Goal: Task Accomplishment & Management: Use online tool/utility

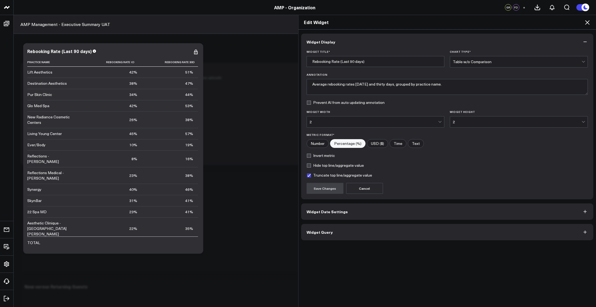
click at [343, 237] on button "Widget Query" at bounding box center [447, 232] width 293 height 16
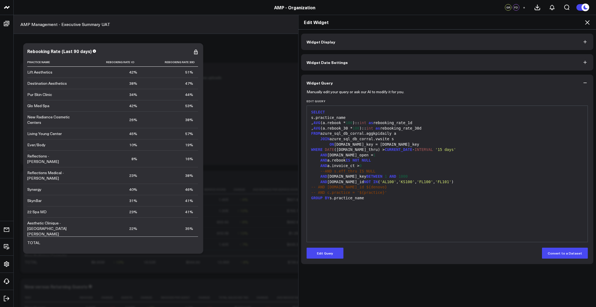
click at [587, 23] on icon at bounding box center [587, 22] width 7 height 7
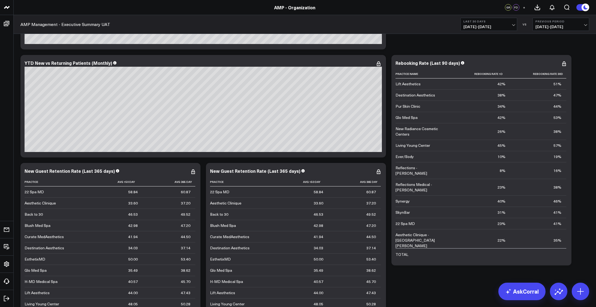
scroll to position [1911, 0]
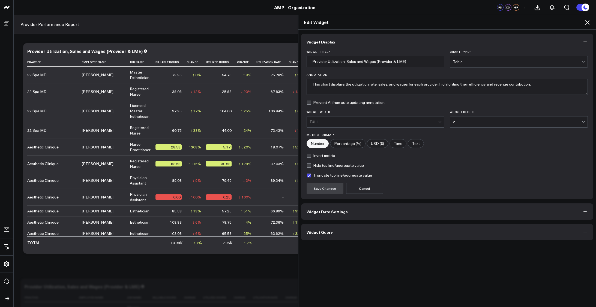
click at [351, 264] on div "Widget Display Widget Title * Provider Utilization, Sales and Wages (Provider &…" at bounding box center [448, 167] width 298 height 277
click at [591, 23] on icon at bounding box center [587, 22] width 7 height 7
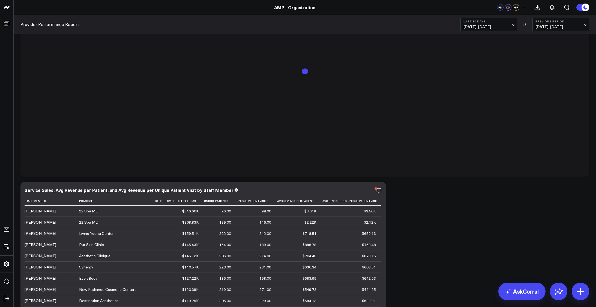
scroll to position [255, 0]
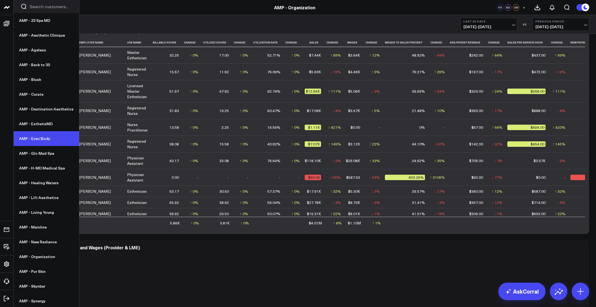
click at [35, 136] on link "AMP - Ever/Body" at bounding box center [47, 138] width 66 height 15
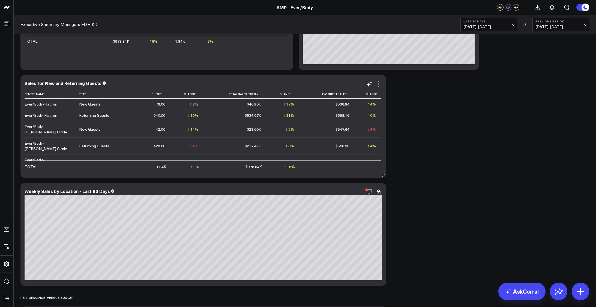
click at [381, 85] on icon at bounding box center [379, 84] width 7 height 7
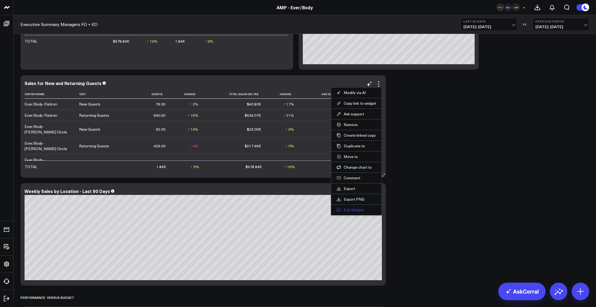
click at [358, 210] on button "Edit Widget" at bounding box center [357, 209] width 40 height 5
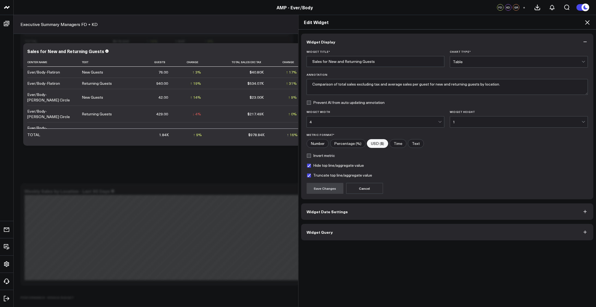
click at [386, 229] on button "Widget Query" at bounding box center [447, 232] width 293 height 16
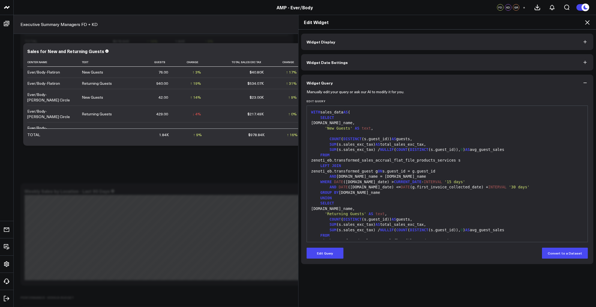
click at [384, 139] on div "COUNT ( DISTINCT (s.guest_id)) AS guests," at bounding box center [448, 138] width 276 height 5
click at [326, 250] on button "Edit Query" at bounding box center [325, 252] width 37 height 11
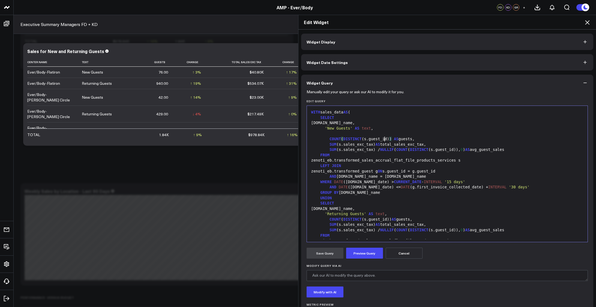
click at [390, 140] on span ")" at bounding box center [391, 138] width 2 height 4
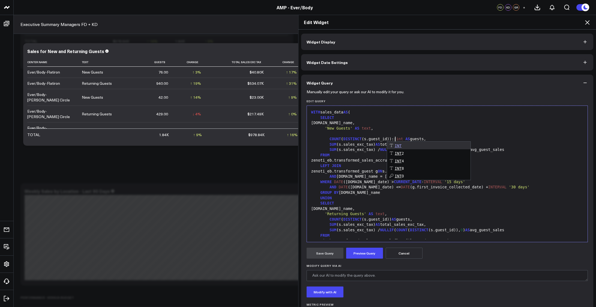
click at [469, 120] on div "s.center_name," at bounding box center [448, 122] width 276 height 5
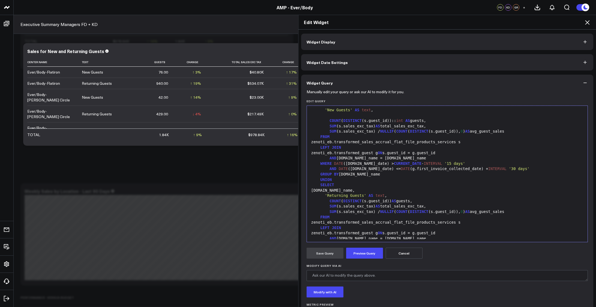
scroll to position [27, 0]
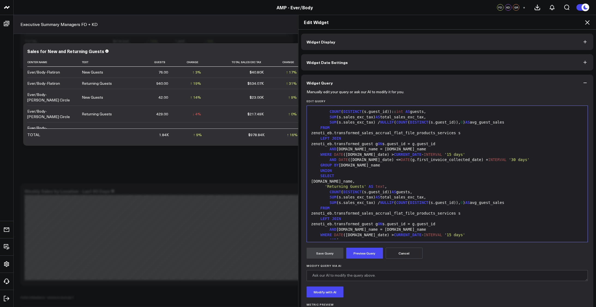
click at [382, 194] on div "COUNT ( DISTINCT (s.guest_id)) AS guests," at bounding box center [448, 191] width 276 height 5
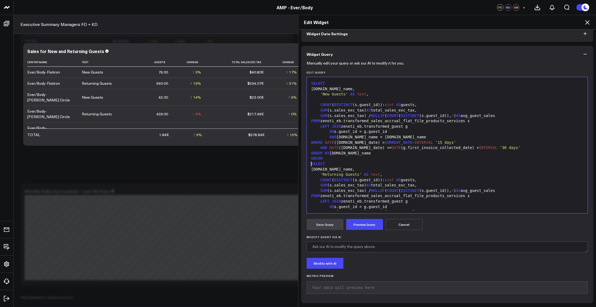
scroll to position [53, 0]
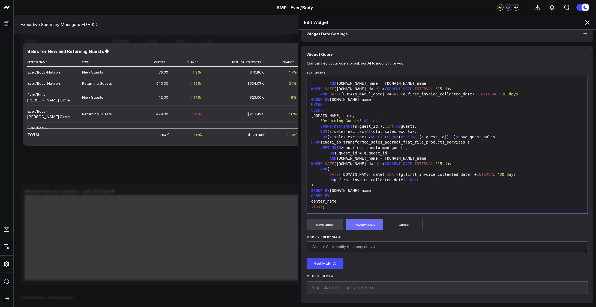
drag, startPoint x: 375, startPoint y: 218, endPoint x: 368, endPoint y: 227, distance: 11.1
click at [375, 218] on form "Manually edit your query or ask our AI to modify it for you. Edit Query Selecti…" at bounding box center [448, 179] width 282 height 235
click at [368, 227] on button "Preview Query" at bounding box center [364, 224] width 37 height 11
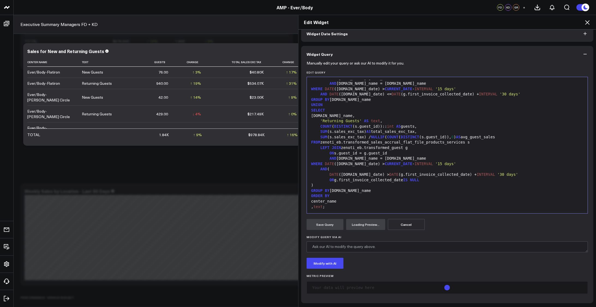
click at [331, 206] on div ", text ;" at bounding box center [448, 206] width 276 height 5
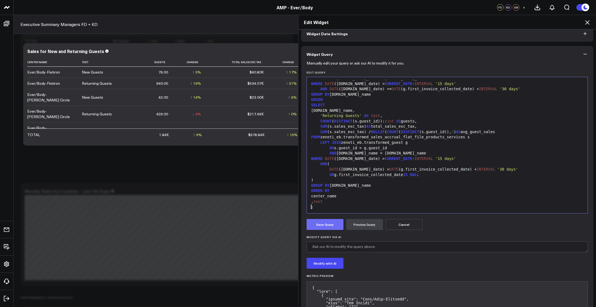
click at [328, 226] on button "Save Query" at bounding box center [325, 224] width 37 height 11
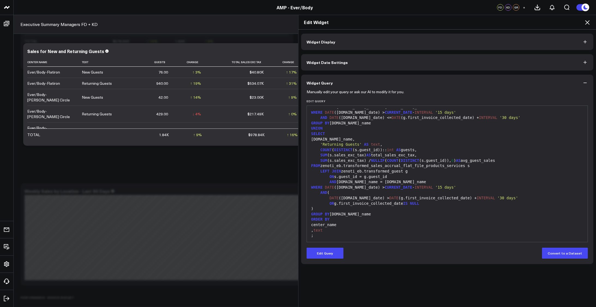
scroll to position [0, 0]
click at [418, 149] on div "COUNT ( DISTINCT (s.guest_id)):: int AS guests," at bounding box center [448, 149] width 276 height 5
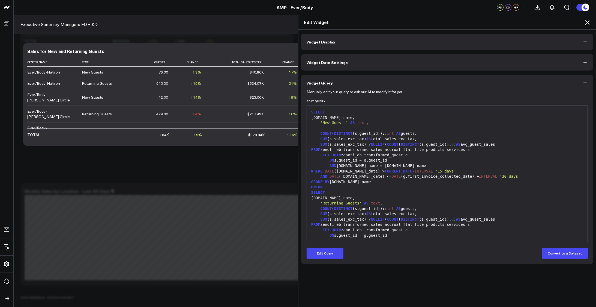
scroll to position [59, 0]
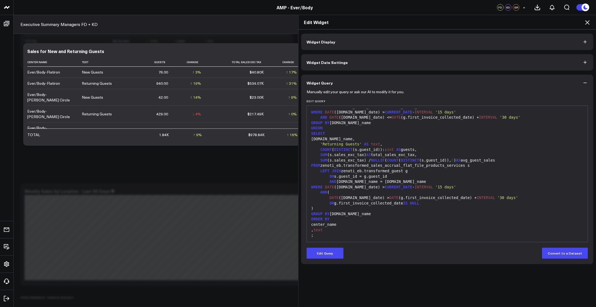
click at [334, 46] on button "Widget Display" at bounding box center [447, 42] width 293 height 16
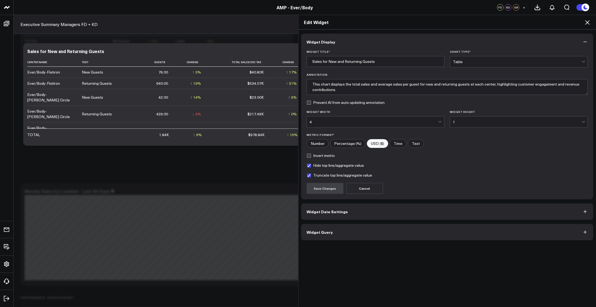
click at [585, 233] on icon "button" at bounding box center [585, 231] width 5 height 5
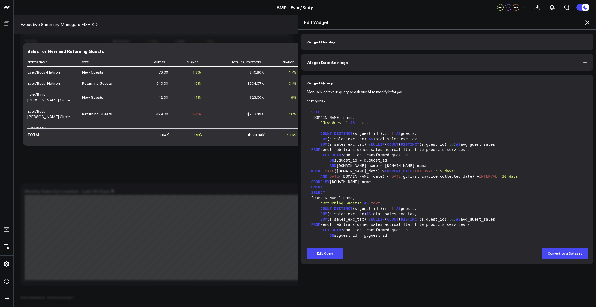
click at [360, 140] on div "SUM ( s.sales_exc_tax ) AS total_sales_exc_tax," at bounding box center [448, 138] width 276 height 5
click at [364, 140] on span ")" at bounding box center [365, 138] width 2 height 4
click at [321, 256] on button "Edit Query" at bounding box center [325, 252] width 37 height 11
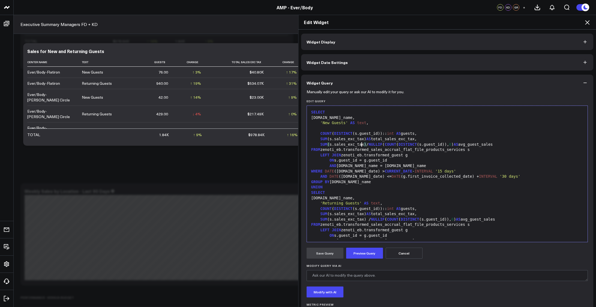
click at [359, 142] on div "SUM ( s.sales_exc_tax ) / NULLIF ( COUNT ( DISTINCT (s.guest_id)), 0 ) AS avg_g…" at bounding box center [448, 144] width 276 height 5
click at [447, 145] on div "SUM (s.sales_exc_tax) / NULLIF ( COUNT ( DISTINCT (s.guest_id)), 0 ) AS avg_gue…" at bounding box center [448, 144] width 276 height 5
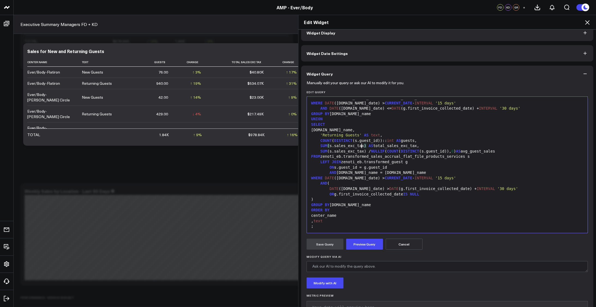
click at [360, 144] on div "SUM ( s.sales_exc_tax ) AS total_sales_exc_tax," at bounding box center [448, 145] width 276 height 5
click at [447, 152] on div "SUM (s.sales_exc_tax) / NULLIF ( COUNT ( DISTINCT (s.guest_id)), 0 ) AS avg_gue…" at bounding box center [448, 150] width 276 height 5
click at [462, 133] on div "'Returning Guests' AS text ," at bounding box center [448, 134] width 276 height 5
click at [357, 244] on button "Preview Query" at bounding box center [364, 243] width 37 height 11
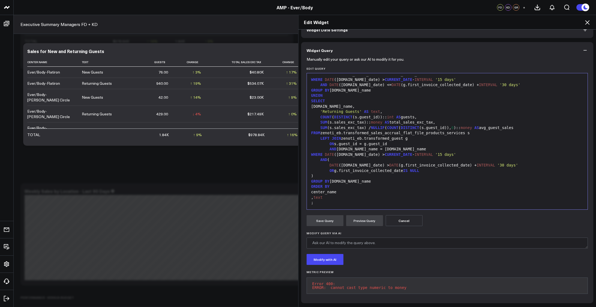
scroll to position [0, 0]
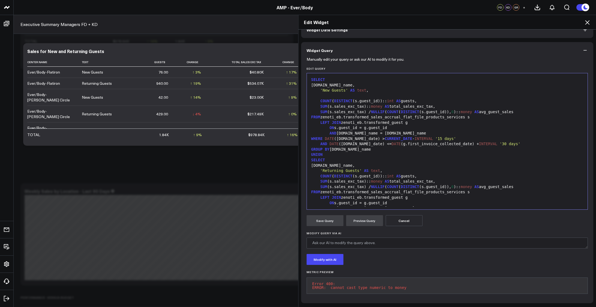
click at [371, 104] on span "money" at bounding box center [376, 106] width 11 height 4
click at [371, 104] on span "decimal" at bounding box center [379, 106] width 16 height 4
click at [461, 109] on span "money" at bounding box center [466, 111] width 11 height 4
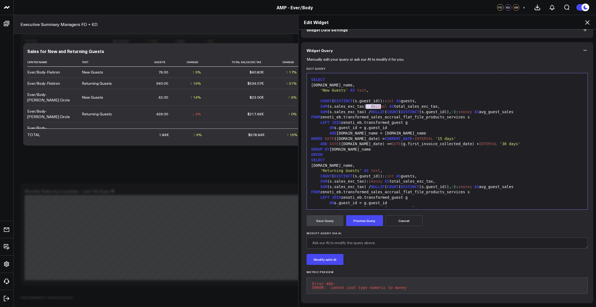
click at [461, 109] on span "money" at bounding box center [466, 111] width 11 height 4
click at [461, 184] on span "money" at bounding box center [466, 186] width 11 height 4
click at [371, 179] on span "money" at bounding box center [376, 181] width 11 height 4
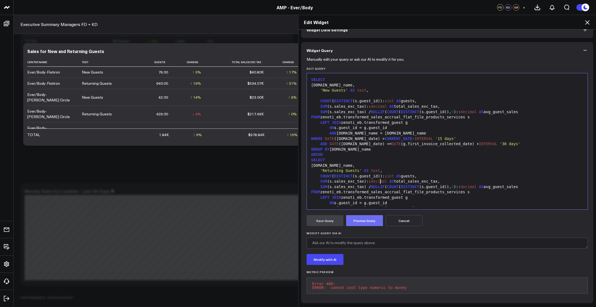
click at [364, 216] on button "Preview Query" at bounding box center [364, 220] width 37 height 11
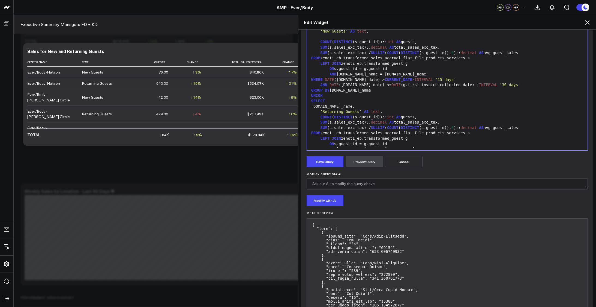
scroll to position [82, 0]
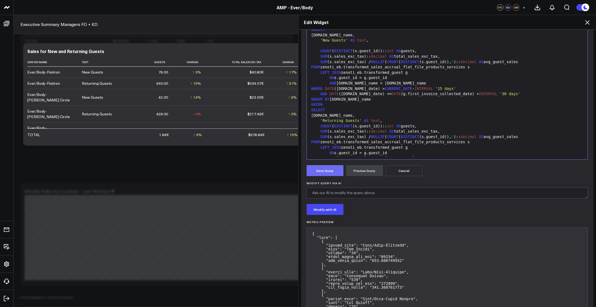
click at [313, 170] on button "Save Query" at bounding box center [325, 170] width 37 height 11
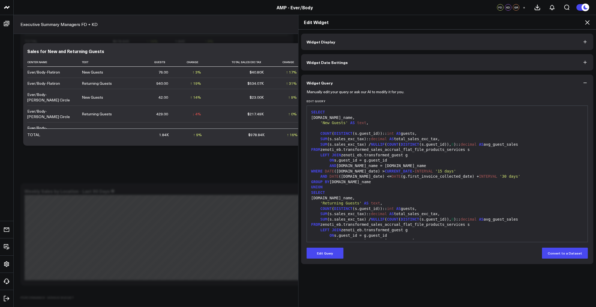
scroll to position [0, 0]
click at [586, 23] on icon at bounding box center [587, 22] width 7 height 7
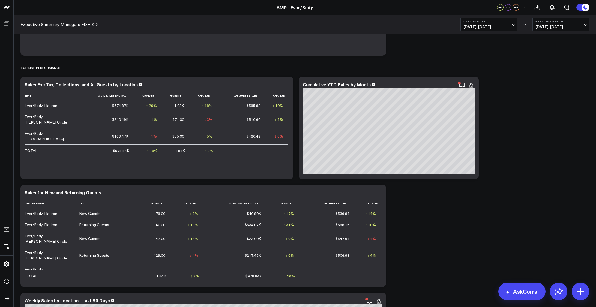
scroll to position [200, 0]
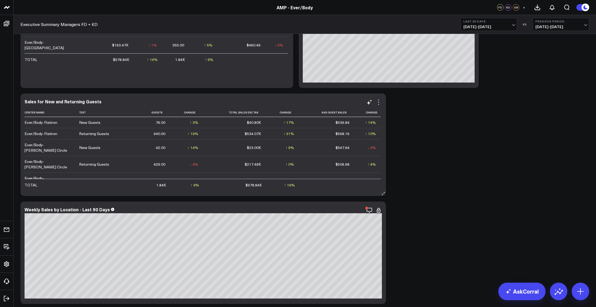
click at [380, 102] on icon at bounding box center [379, 102] width 7 height 7
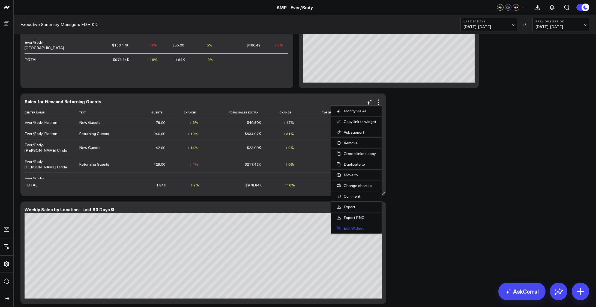
click at [351, 226] on button "Edit Widget" at bounding box center [357, 227] width 40 height 5
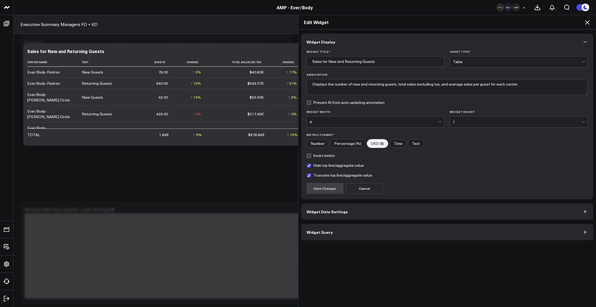
click at [368, 237] on button "Widget Query" at bounding box center [447, 232] width 293 height 16
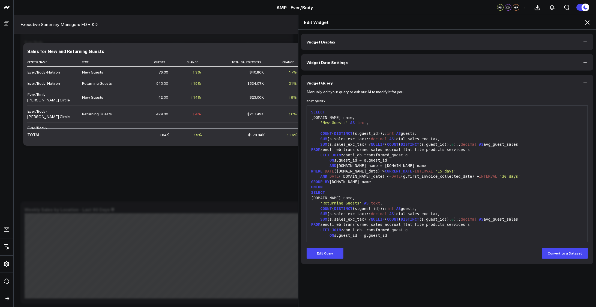
click at [395, 127] on div at bounding box center [448, 128] width 276 height 5
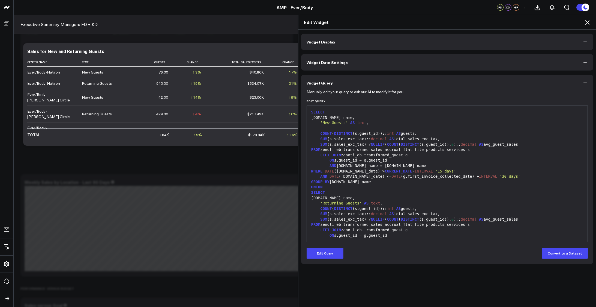
click at [357, 121] on span "text" at bounding box center [361, 122] width 9 height 4
click at [324, 250] on button "Edit Query" at bounding box center [325, 252] width 37 height 11
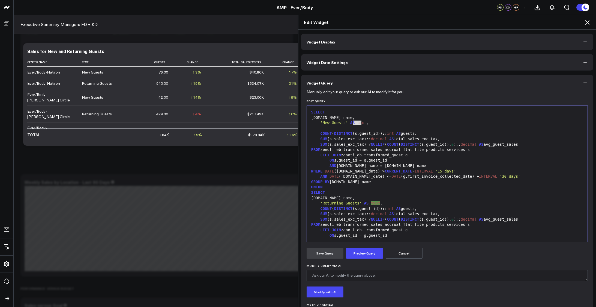
click at [358, 120] on div "'New Guests' AS text ," at bounding box center [448, 122] width 276 height 5
click at [358, 124] on span "text" at bounding box center [361, 122] width 9 height 4
copy div "guest_type"
click at [412, 138] on div "SUM (s.sales_exc_tax):: decimal AS total_sales_exc_tax," at bounding box center [448, 138] width 276 height 5
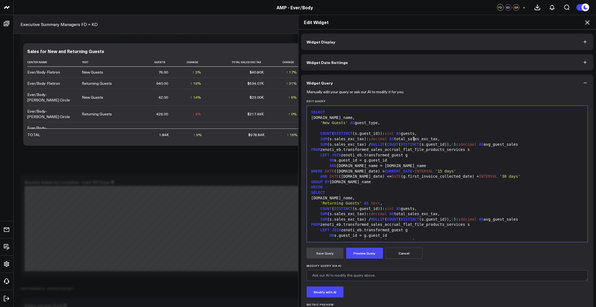
click at [363, 207] on div "COUNT ( DISTINCT (s.guest_id)):: int AS guests," at bounding box center [448, 208] width 276 height 5
click at [371, 204] on span "text" at bounding box center [375, 203] width 9 height 4
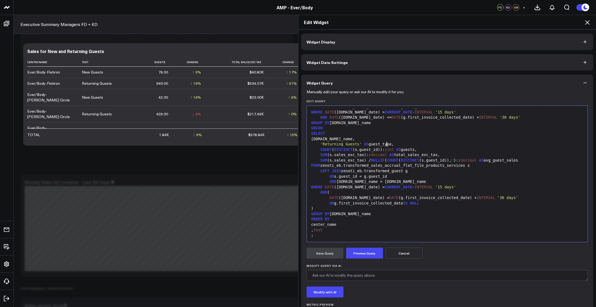
click at [323, 229] on span "text" at bounding box center [318, 229] width 9 height 4
click at [352, 256] on button "Preview Query" at bounding box center [364, 252] width 37 height 11
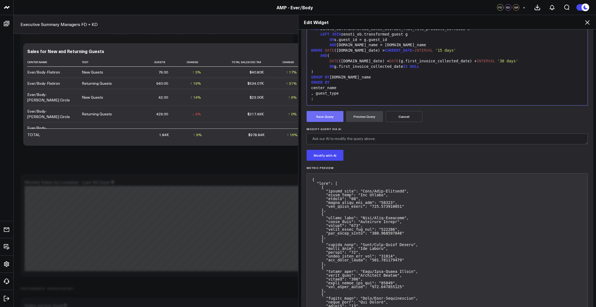
click at [320, 120] on button "Save Query" at bounding box center [325, 116] width 37 height 11
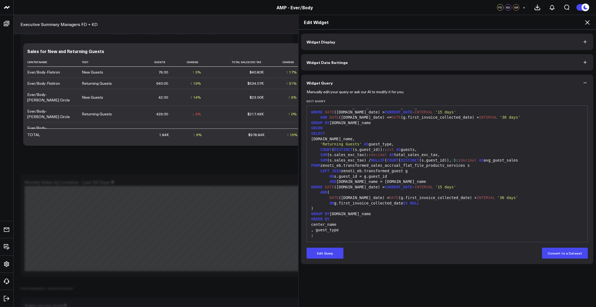
scroll to position [0, 0]
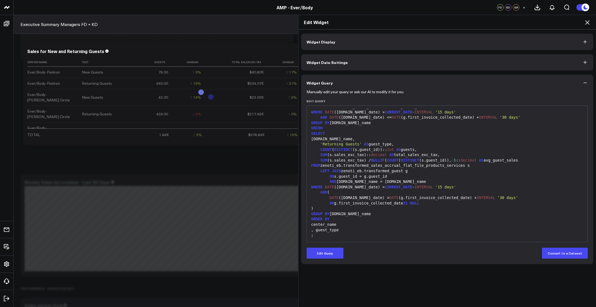
click at [588, 22] on icon at bounding box center [587, 22] width 4 height 4
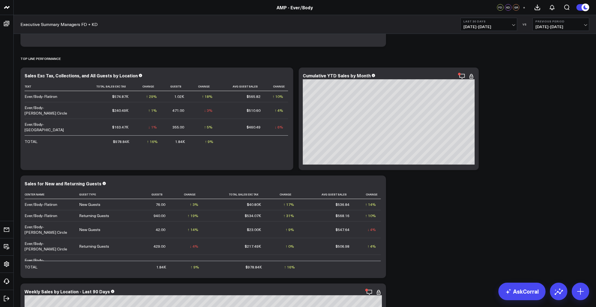
scroll to position [127, 0]
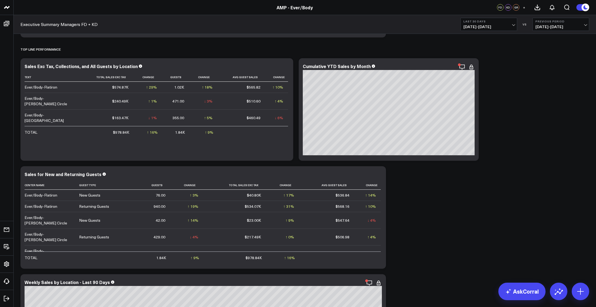
click at [380, 174] on icon at bounding box center [379, 174] width 7 height 7
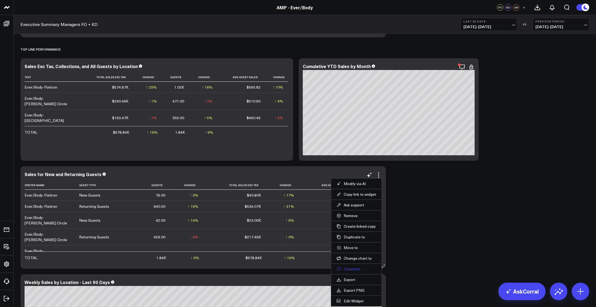
click at [351, 268] on button "Comment" at bounding box center [357, 268] width 40 height 5
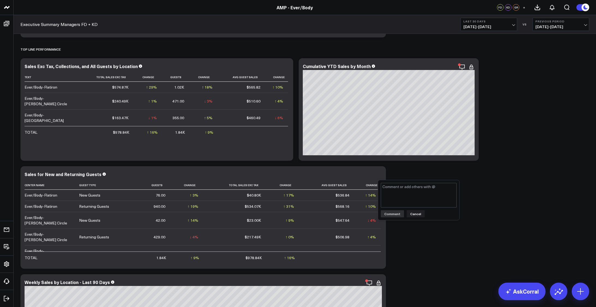
click at [379, 175] on icon at bounding box center [378, 174] width 1 height 1
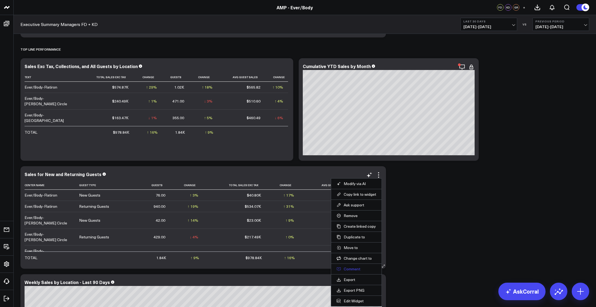
click at [352, 269] on button "Comment" at bounding box center [357, 268] width 40 height 5
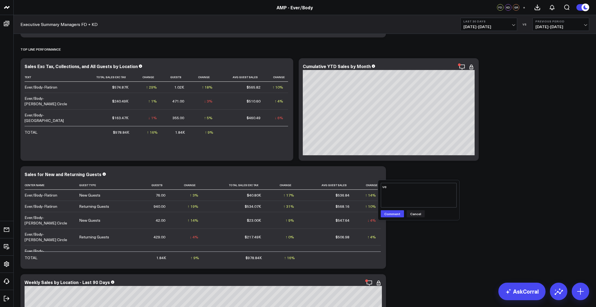
type textarea "v"
type textarea "approved for release"
click at [388, 213] on button "Comment" at bounding box center [392, 213] width 23 height 7
click at [379, 176] on icon at bounding box center [379, 174] width 7 height 7
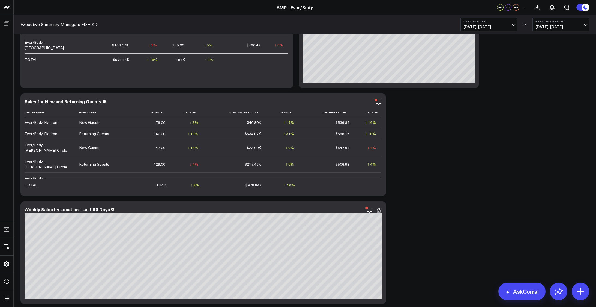
scroll to position [182, 0]
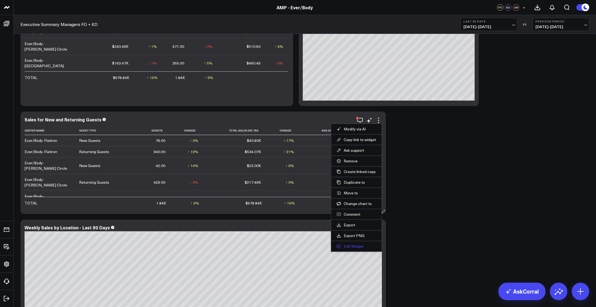
click at [352, 246] on button "Edit Widget" at bounding box center [357, 245] width 40 height 5
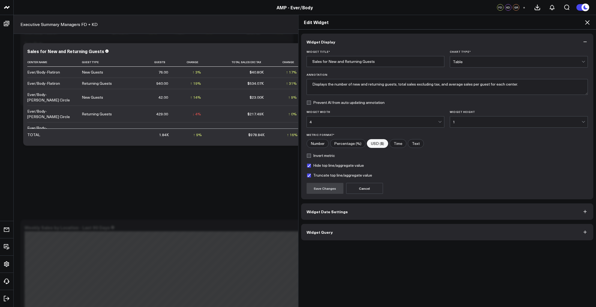
click at [425, 233] on button "Widget Query" at bounding box center [447, 232] width 293 height 16
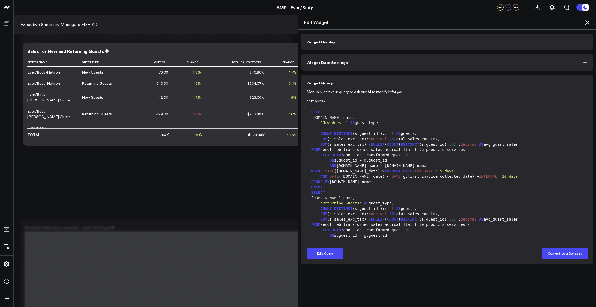
click at [585, 81] on icon "button" at bounding box center [585, 82] width 5 height 5
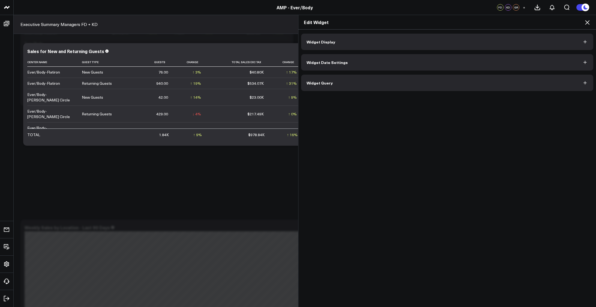
click at [589, 25] on icon at bounding box center [587, 22] width 7 height 7
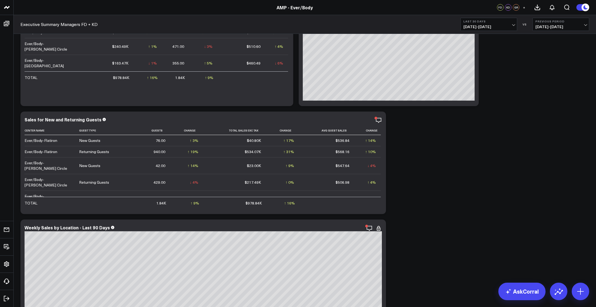
scroll to position [64, 0]
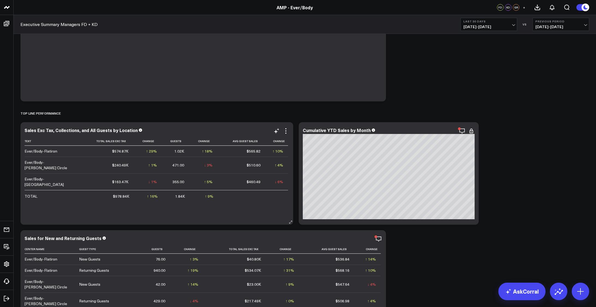
click at [287, 135] on div "Sales Exc Tax, Collections, and All Guests by Location Text Total Sales Exc Tax…" at bounding box center [157, 172] width 265 height 91
click at [287, 132] on icon at bounding box center [286, 130] width 7 height 7
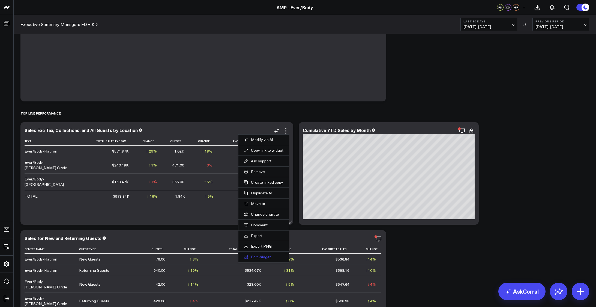
click at [266, 257] on button "Edit Widget" at bounding box center [264, 256] width 40 height 5
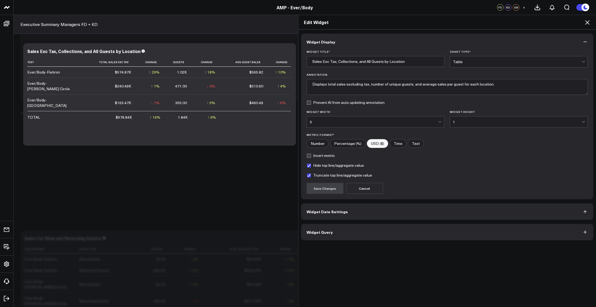
click at [403, 230] on button "Widget Query" at bounding box center [447, 232] width 293 height 16
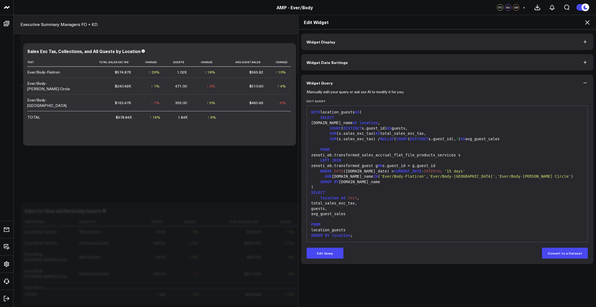
scroll to position [82, 0]
click at [427, 183] on div "GROUP BY s.center_name" at bounding box center [448, 181] width 276 height 5
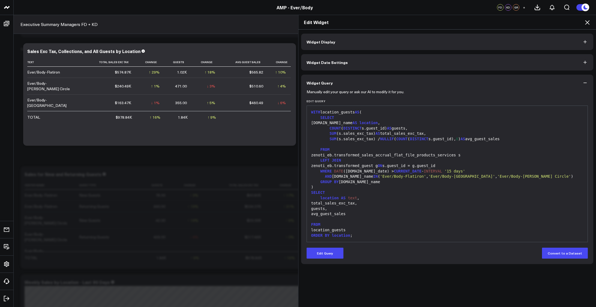
scroll to position [0, 0]
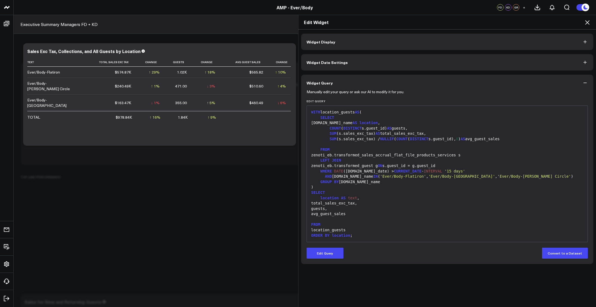
click at [390, 191] on div "SELECT" at bounding box center [448, 192] width 276 height 5
click at [319, 257] on button "Edit Query" at bounding box center [325, 252] width 37 height 11
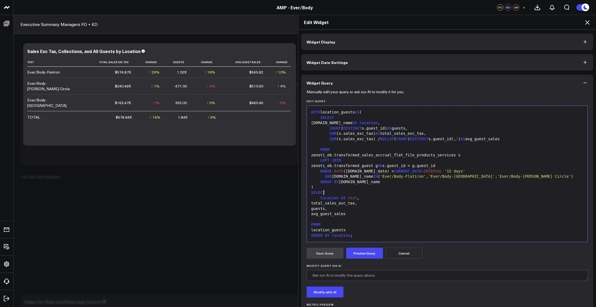
click at [397, 192] on div "SELECT" at bounding box center [448, 192] width 276 height 5
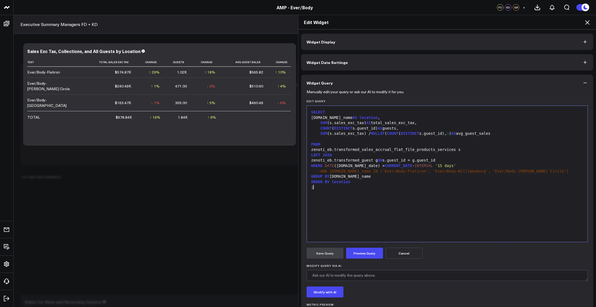
click at [397, 192] on div "SELECT s.center_name AS location , SUM (s.sales_exc_tax) AS total_sales_exc_tax…" at bounding box center [448, 173] width 276 height 130
click at [356, 154] on div "LEFT JOIN" at bounding box center [448, 154] width 276 height 5
click at [372, 245] on form "Manually edit your query or ask our AI to modify it for you. Edit Query Selecti…" at bounding box center [448, 208] width 282 height 235
click at [367, 252] on button "Preview Query" at bounding box center [364, 252] width 37 height 11
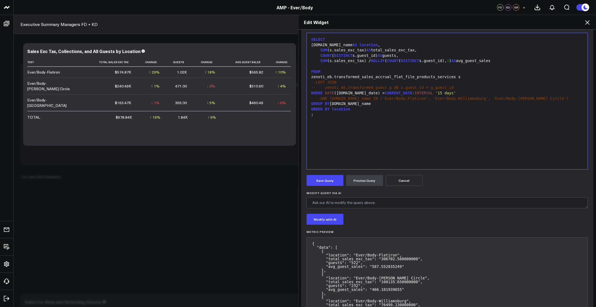
scroll to position [9, 0]
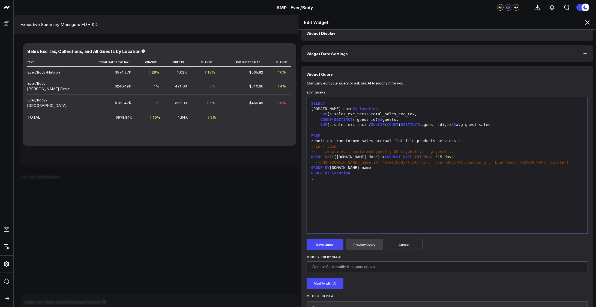
click at [399, 162] on span "--AND s.center_name IN ('Ever/Body-Flatiron', 'Ever/Body-Williamsburg', 'Ever/B…" at bounding box center [442, 162] width 253 height 4
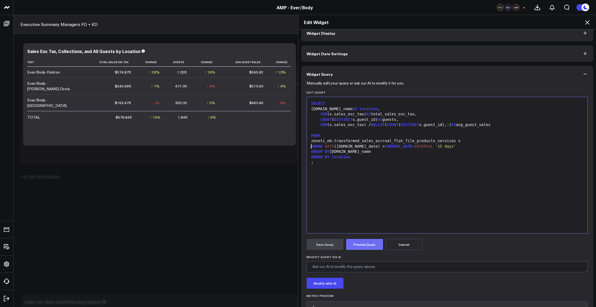
click at [360, 245] on button "Preview Query" at bounding box center [364, 244] width 37 height 11
click at [320, 244] on button "Save Query" at bounding box center [325, 244] width 37 height 11
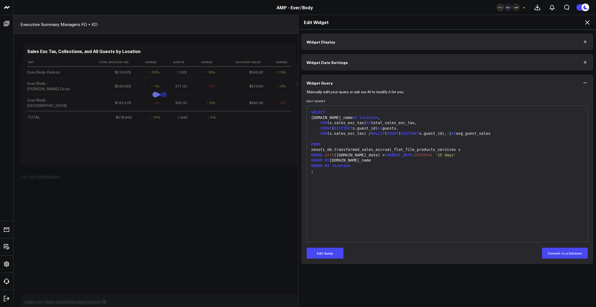
scroll to position [0, 0]
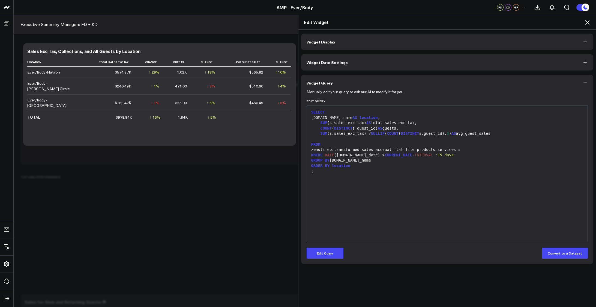
click at [588, 23] on icon at bounding box center [587, 22] width 7 height 7
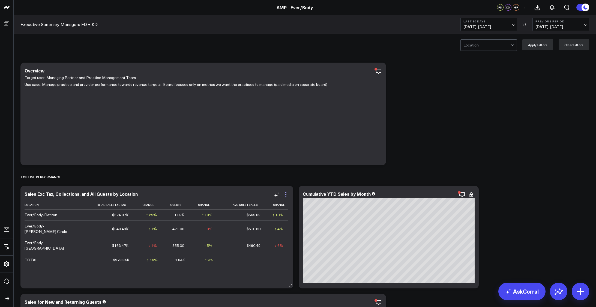
click at [286, 197] on icon at bounding box center [286, 196] width 1 height 1
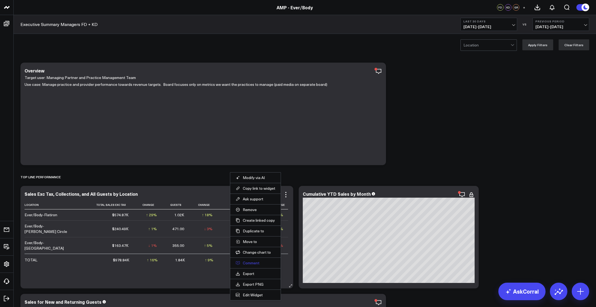
click at [249, 261] on button "Comment" at bounding box center [256, 262] width 40 height 5
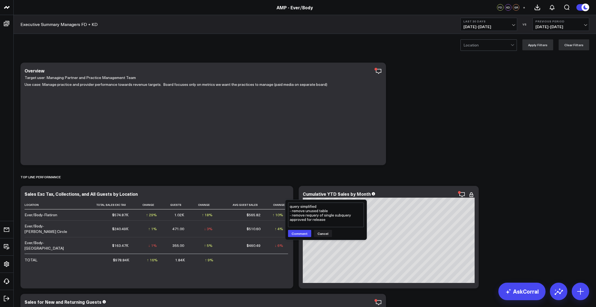
type textarea "query simplified - remove unused table - remove requery of single subquery appr…"
click at [297, 237] on div "query simplified - remove unused table - remove requery of single sub query app…" at bounding box center [326, 220] width 81 height 40
click at [302, 234] on button "Comment" at bounding box center [299, 233] width 23 height 7
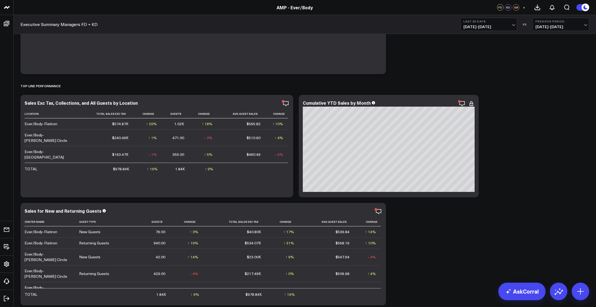
scroll to position [100, 0]
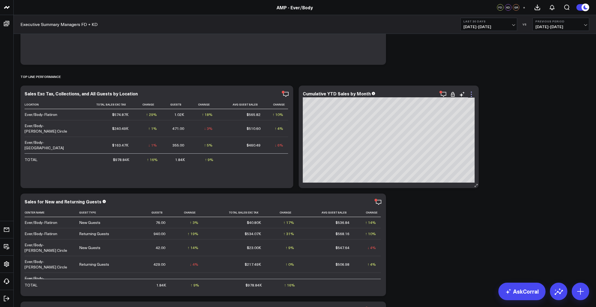
click at [471, 95] on icon at bounding box center [471, 94] width 7 height 7
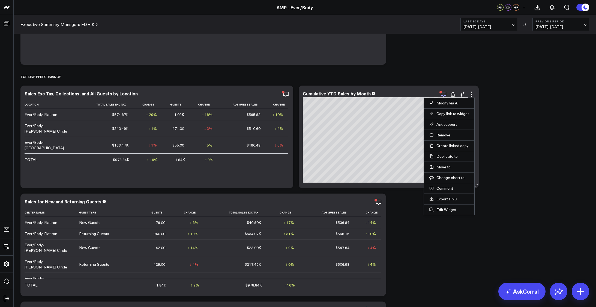
click at [445, 96] on icon "button" at bounding box center [444, 94] width 7 height 7
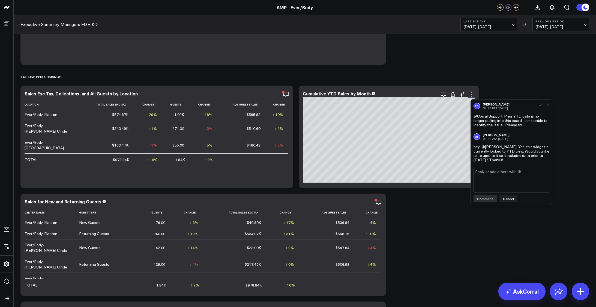
click at [472, 92] on icon at bounding box center [471, 91] width 1 height 1
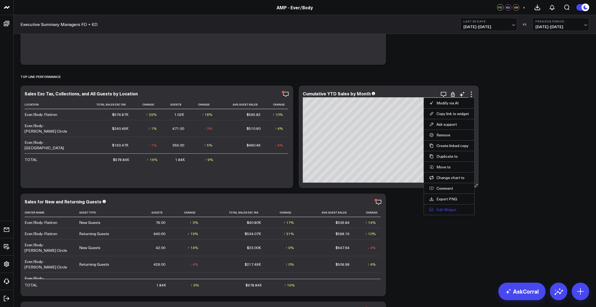
click at [452, 210] on button "Edit Widget" at bounding box center [450, 209] width 40 height 5
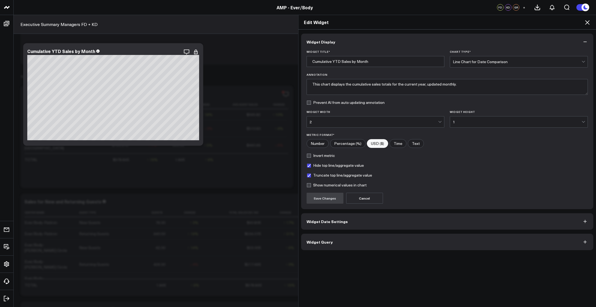
click at [370, 222] on button "Widget Date Settings" at bounding box center [447, 221] width 293 height 16
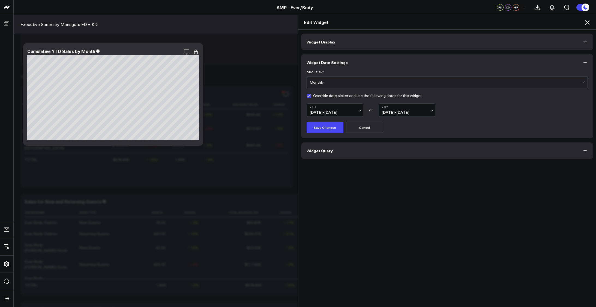
click at [372, 150] on button "Widget Query" at bounding box center [447, 150] width 293 height 16
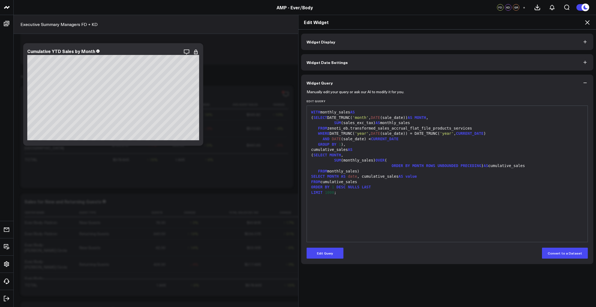
click at [359, 156] on div "( SELECT MONTH ," at bounding box center [448, 154] width 276 height 5
click at [585, 23] on icon at bounding box center [587, 22] width 7 height 7
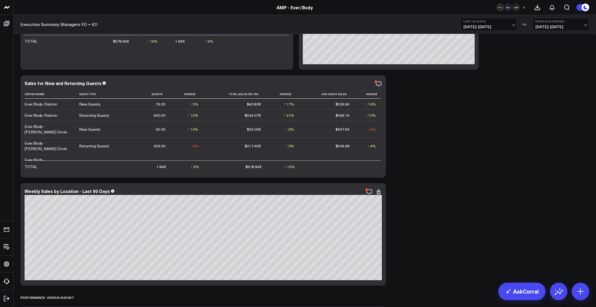
scroll to position [209, 0]
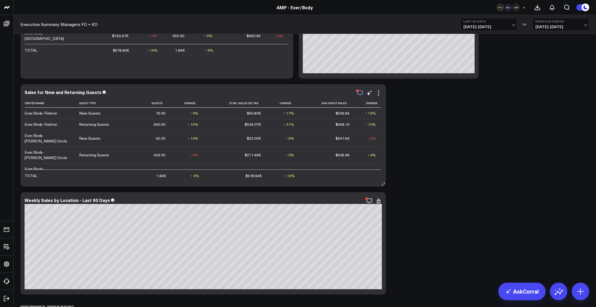
click at [359, 93] on icon "button" at bounding box center [360, 93] width 7 height 7
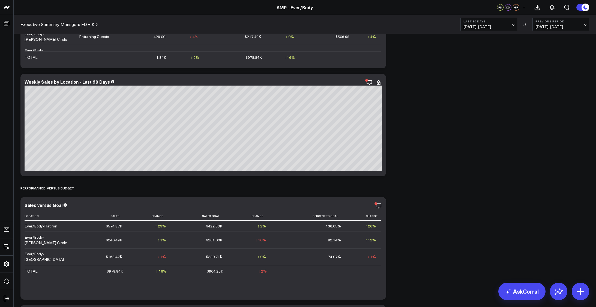
scroll to position [337, 0]
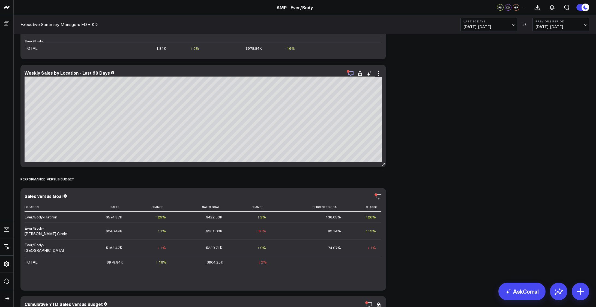
click at [352, 73] on icon "button" at bounding box center [351, 73] width 7 height 7
click at [379, 70] on icon at bounding box center [379, 73] width 7 height 7
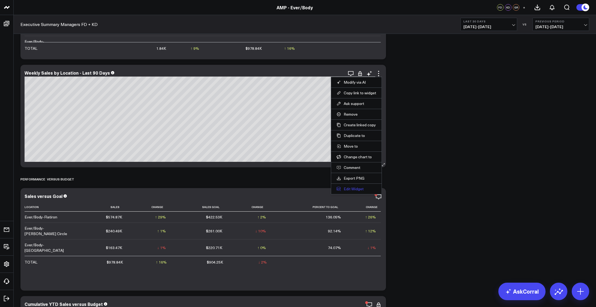
click at [356, 188] on button "Edit Widget" at bounding box center [357, 188] width 40 height 5
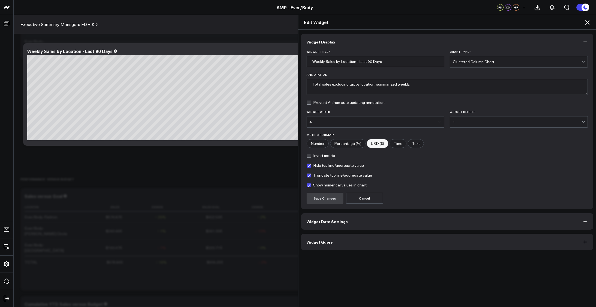
click at [585, 41] on icon "button" at bounding box center [585, 41] width 5 height 5
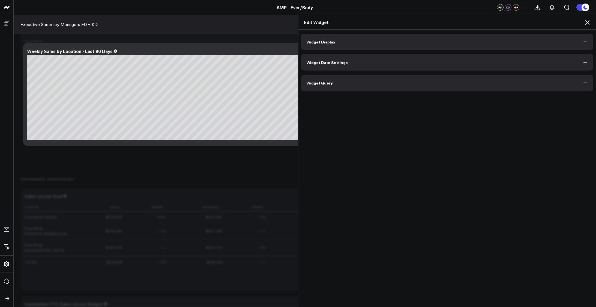
click at [588, 83] on icon "button" at bounding box center [585, 82] width 5 height 5
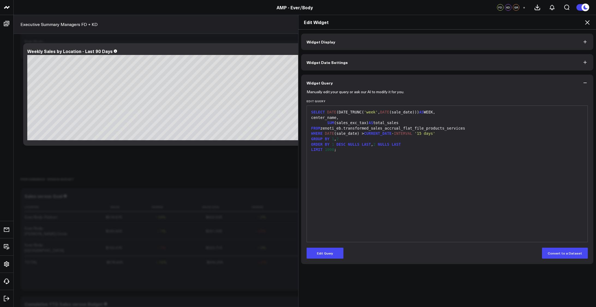
click at [589, 22] on icon at bounding box center [587, 22] width 4 height 4
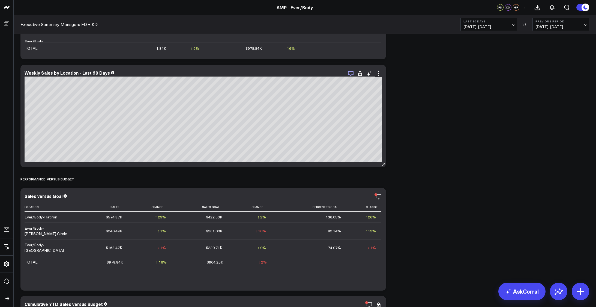
click at [353, 74] on icon "button" at bounding box center [351, 73] width 7 height 7
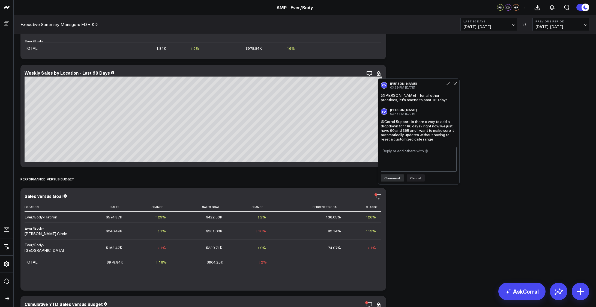
click at [397, 160] on textarea at bounding box center [419, 159] width 76 height 25
type textarea "approved for release, no change"
click at [392, 178] on button "Comment" at bounding box center [392, 177] width 23 height 7
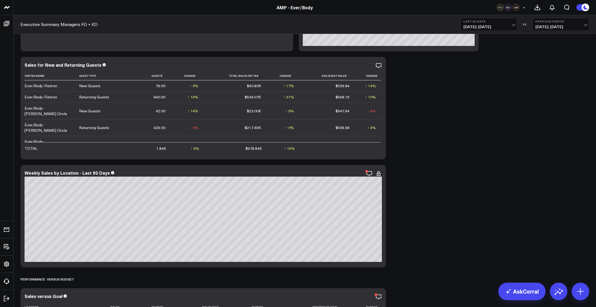
scroll to position [200, 0]
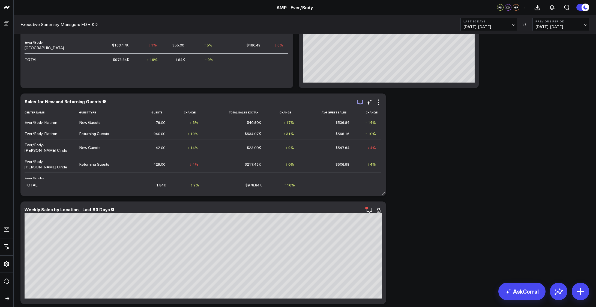
click at [362, 103] on icon "button" at bounding box center [360, 102] width 7 height 7
click at [414, 122] on div "approved for release" at bounding box center [419, 124] width 76 height 4
click at [411, 125] on div "approved for release" at bounding box center [419, 124] width 76 height 4
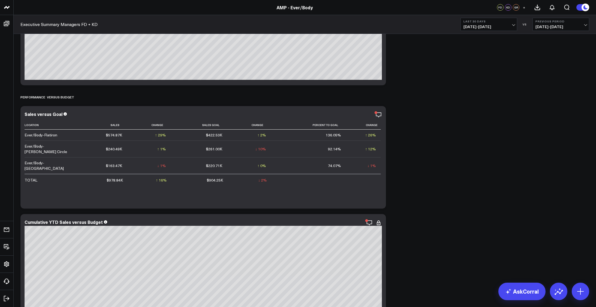
scroll to position [428, 0]
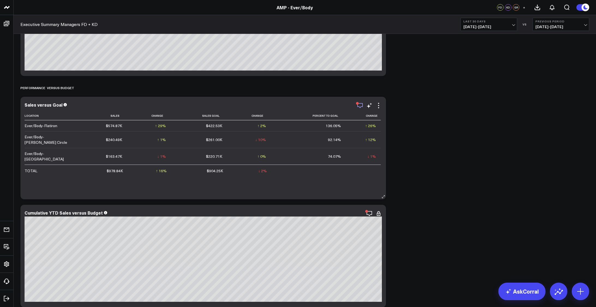
click at [360, 104] on icon "button" at bounding box center [360, 105] width 7 height 7
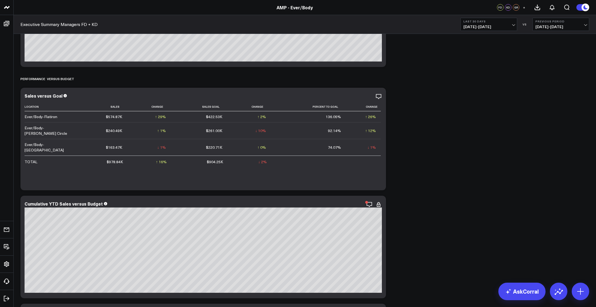
scroll to position [446, 0]
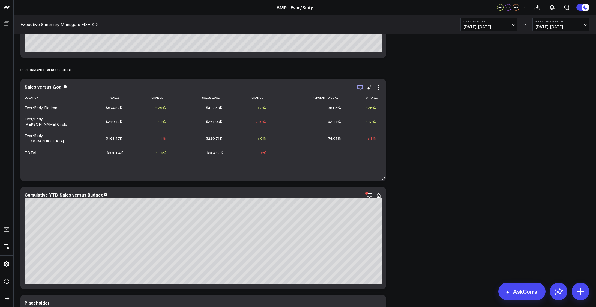
click at [361, 88] on icon "button" at bounding box center [360, 87] width 7 height 7
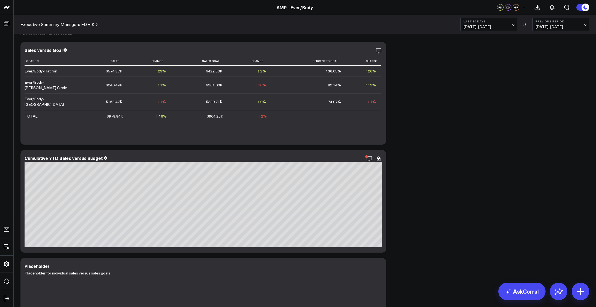
scroll to position [491, 0]
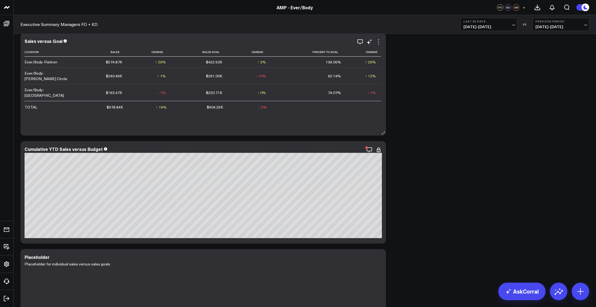
click at [380, 41] on icon at bounding box center [379, 41] width 7 height 7
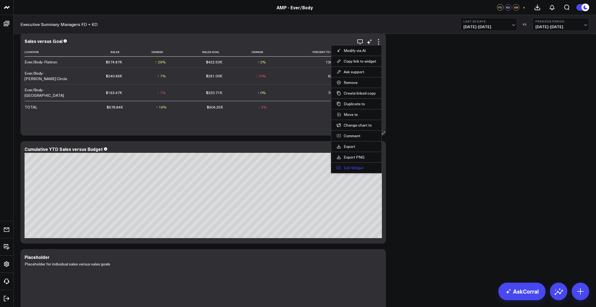
click at [360, 167] on button "Edit Widget" at bounding box center [357, 167] width 40 height 5
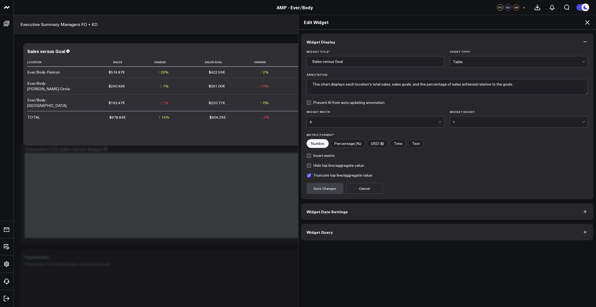
click at [426, 226] on button "Widget Query" at bounding box center [447, 232] width 293 height 16
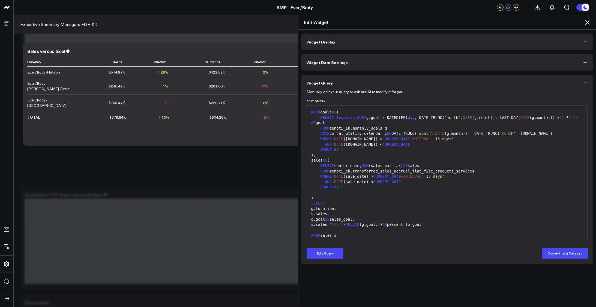
scroll to position [455, 0]
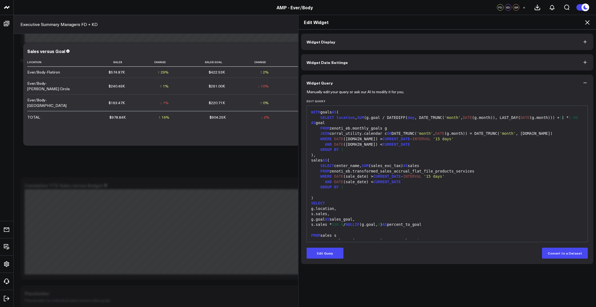
click at [414, 190] on div at bounding box center [448, 192] width 276 height 5
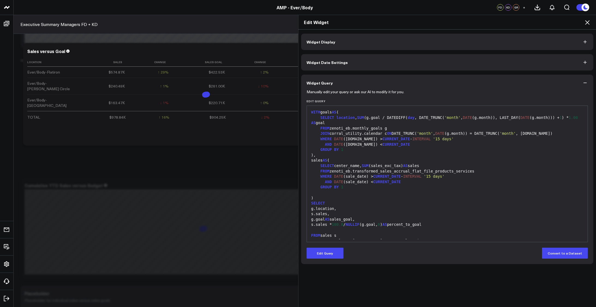
click at [421, 238] on div "LEFT JOIN goals g ON s.center_name = g.location" at bounding box center [448, 240] width 276 height 5
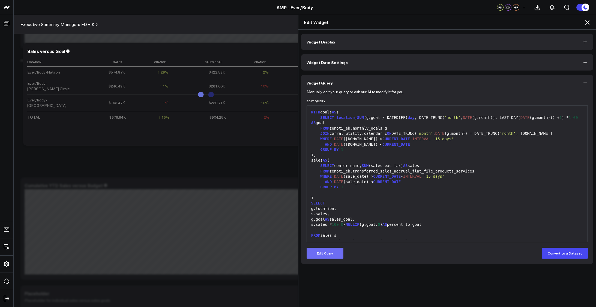
drag, startPoint x: 334, startPoint y: 247, endPoint x: 332, endPoint y: 250, distance: 3.3
click at [332, 249] on form "Manually edit your query or ask our AI to modify it for you. Edit Query 99 1 2 …" at bounding box center [448, 174] width 282 height 167
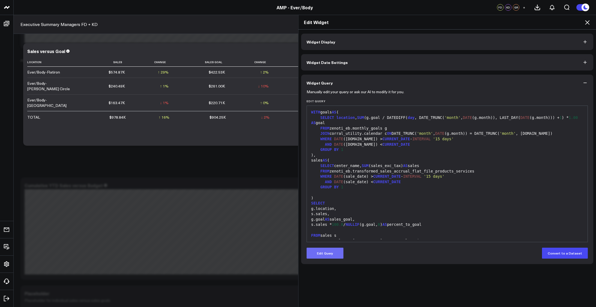
click at [332, 251] on button "Edit Query" at bounding box center [325, 252] width 37 height 11
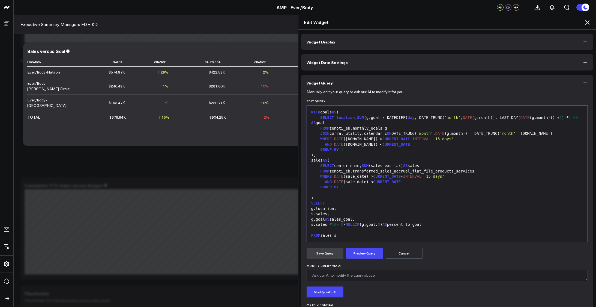
click at [418, 238] on div "LEFT JOIN goals g ON s.center_name = g.location" at bounding box center [448, 240] width 276 height 5
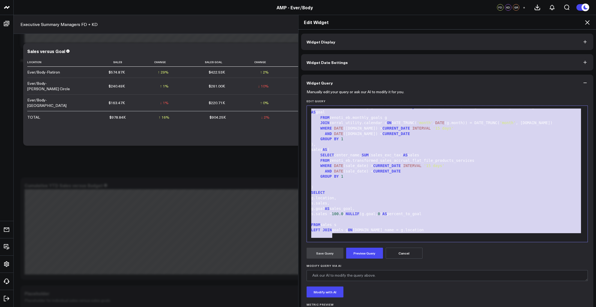
scroll to position [0, 0]
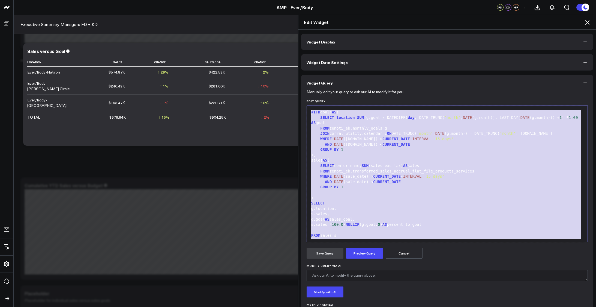
drag, startPoint x: 336, startPoint y: 236, endPoint x: 286, endPoint y: 65, distance: 178.5
click at [286, 65] on div "Edit Widget Widget Display Widget Date Settings Widget Query Manually edit your…" at bounding box center [298, 161] width 596 height 292
copy div "WITH goals AS ( SELECT location , SUM (g.goal / DATEDIFF( day , DATE_TRUNC( 'mo…"
